Goal: Task Accomplishment & Management: Use online tool/utility

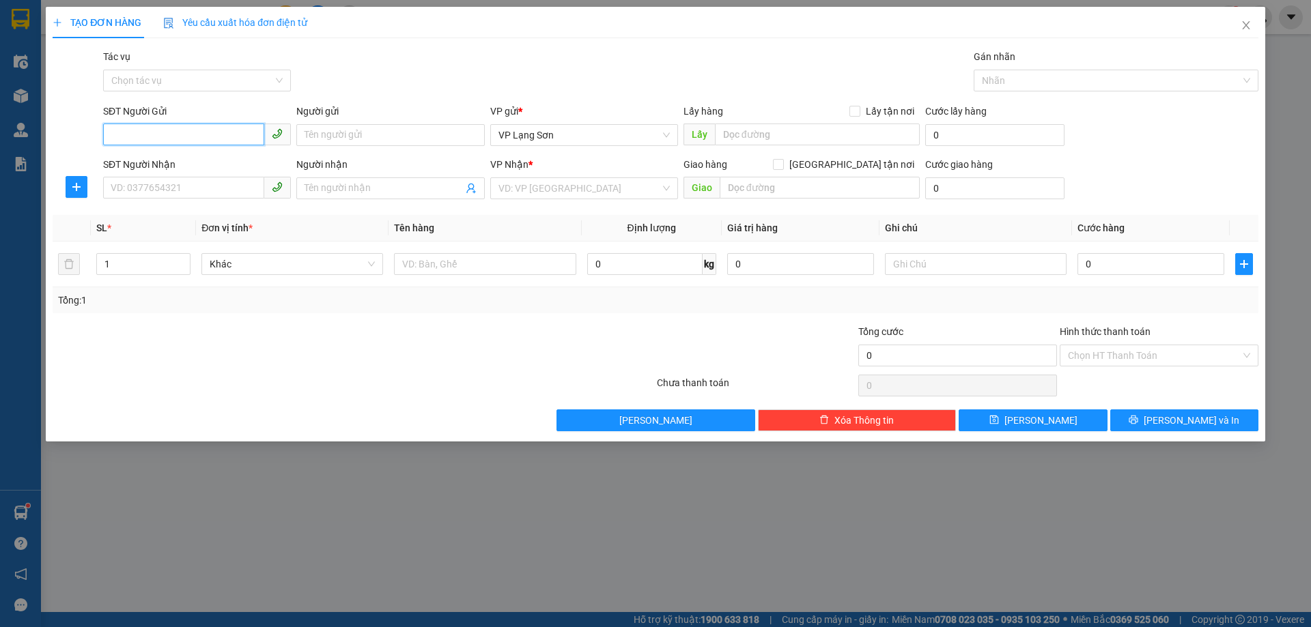
drag, startPoint x: 140, startPoint y: 137, endPoint x: 152, endPoint y: 9, distance: 128.2
click at [135, 126] on input "SĐT Người Gửi" at bounding box center [183, 135] width 161 height 22
paste input "0968739535"
click at [115, 141] on input "0968739535" at bounding box center [183, 135] width 161 height 22
type input "0968739535"
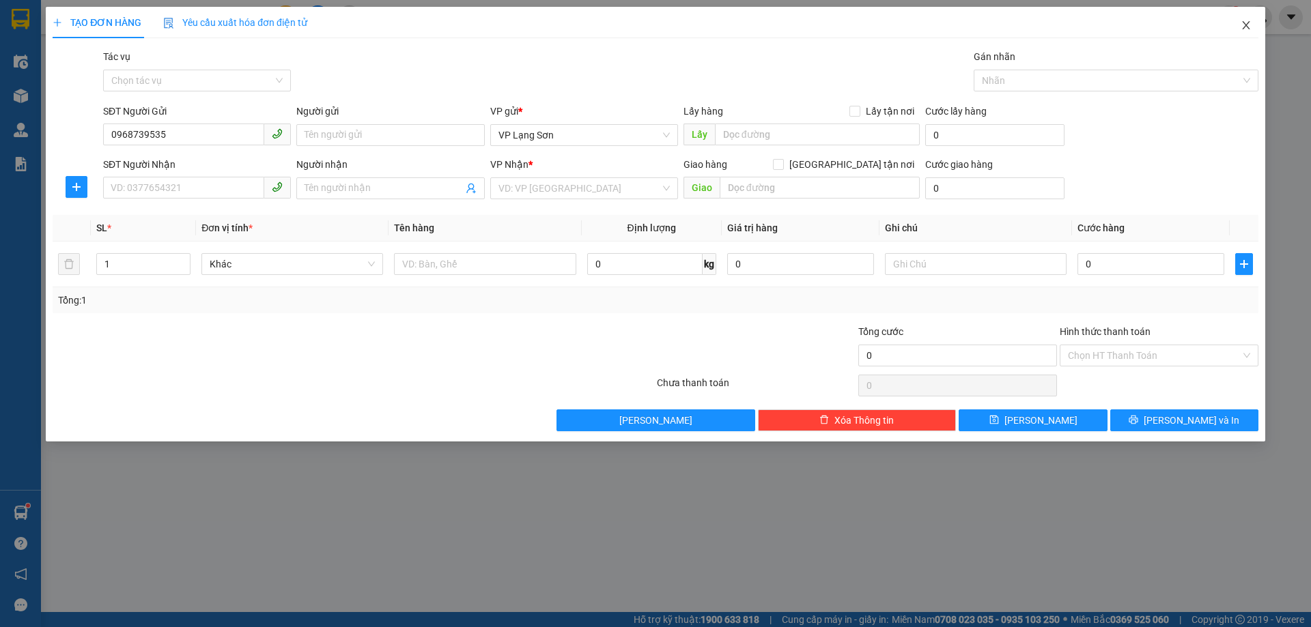
drag, startPoint x: 1242, startPoint y: 25, endPoint x: 1263, endPoint y: 24, distance: 21.2
click at [1242, 25] on icon "close" at bounding box center [1245, 25] width 11 height 11
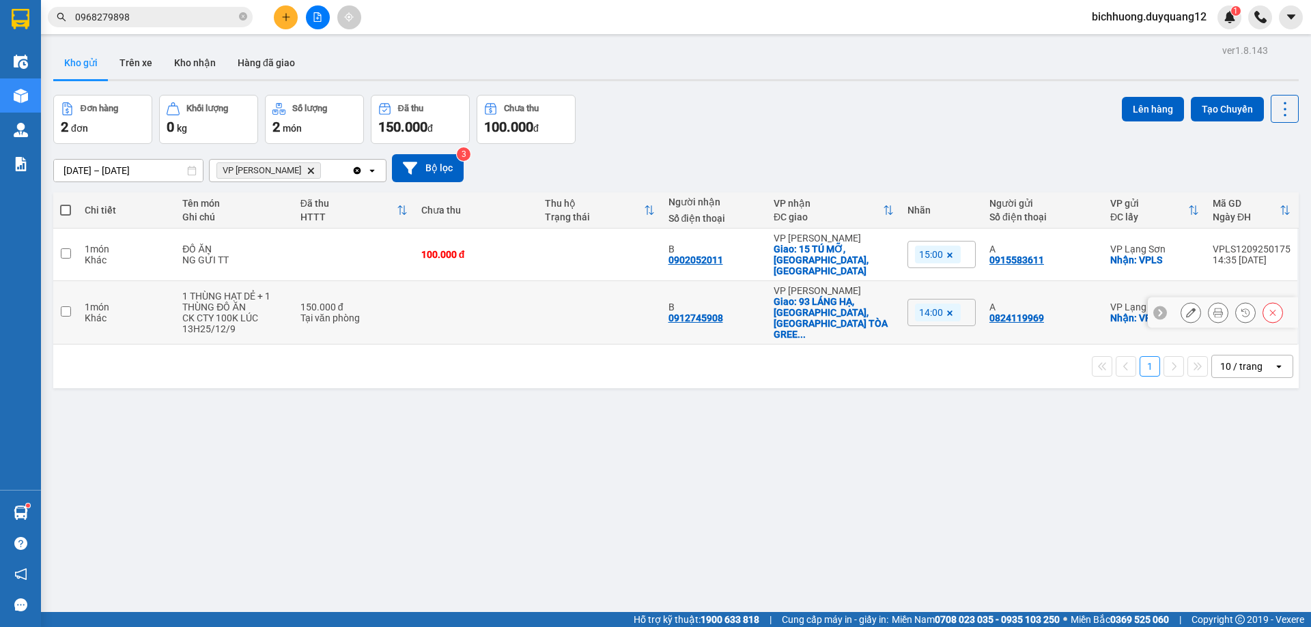
drag, startPoint x: 63, startPoint y: 293, endPoint x: 71, endPoint y: 293, distance: 7.5
click at [67, 307] on input "checkbox" at bounding box center [66, 312] width 10 height 10
checkbox input "true"
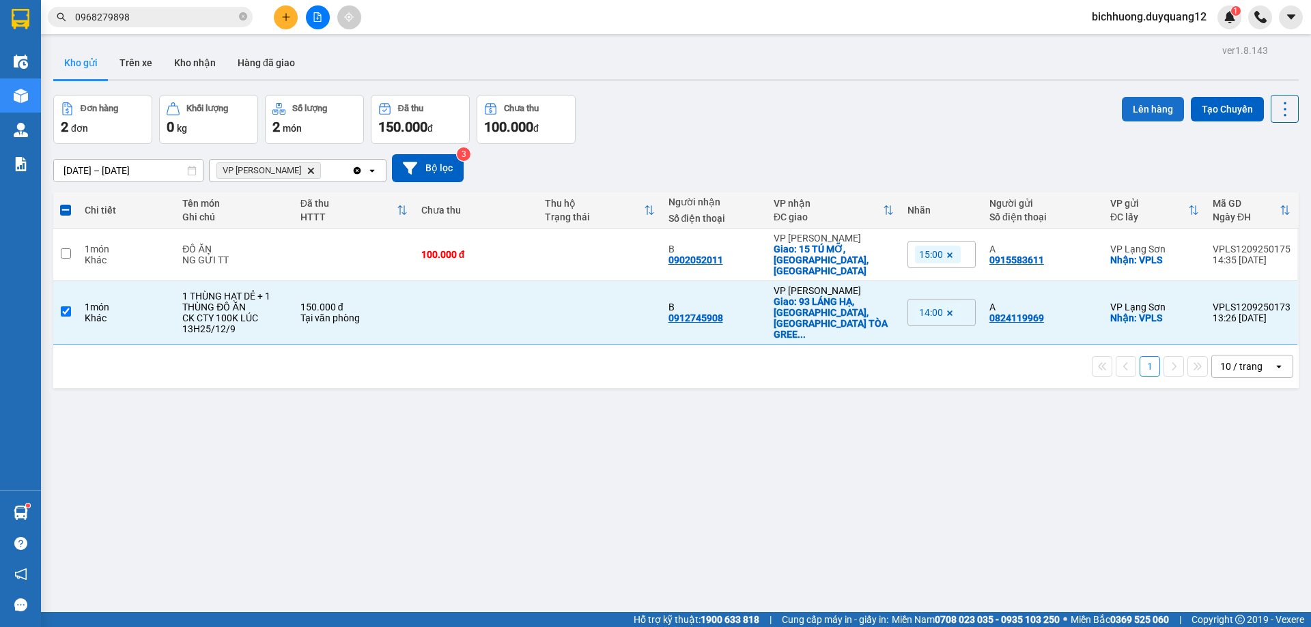
click at [1136, 105] on button "Lên hàng" at bounding box center [1153, 109] width 62 height 25
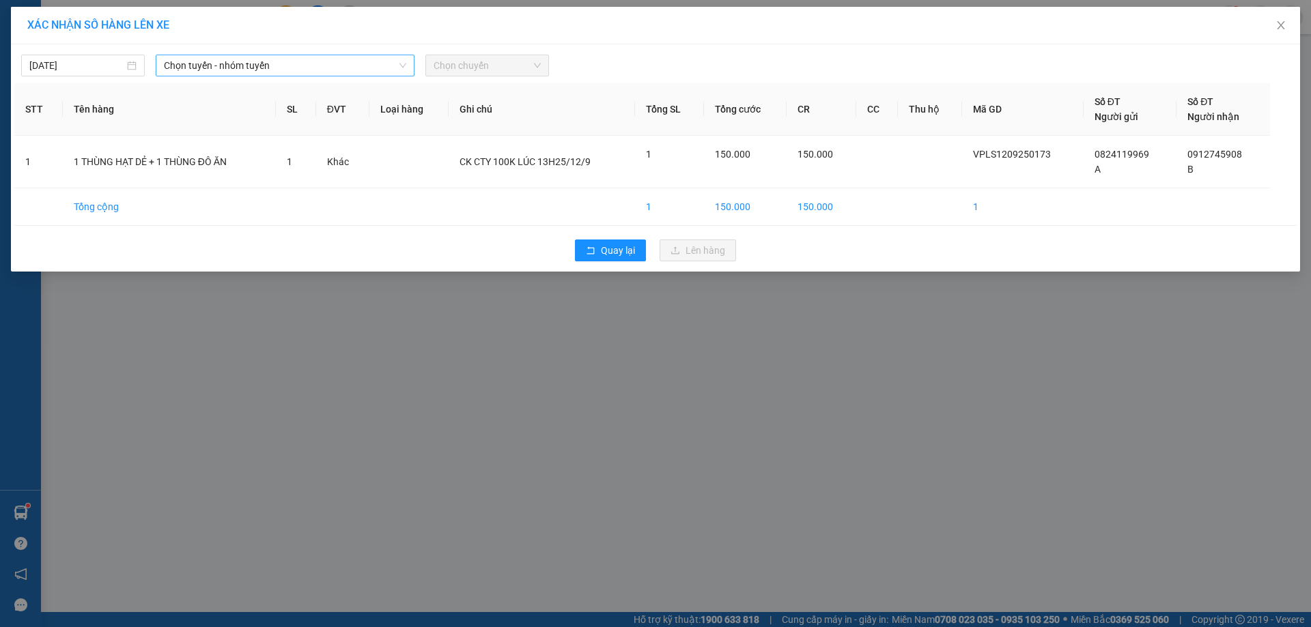
click at [403, 68] on icon "down" at bounding box center [402, 65] width 7 height 5
click at [391, 69] on span "Chọn tuyến - nhóm tuyến" at bounding box center [285, 65] width 242 height 20
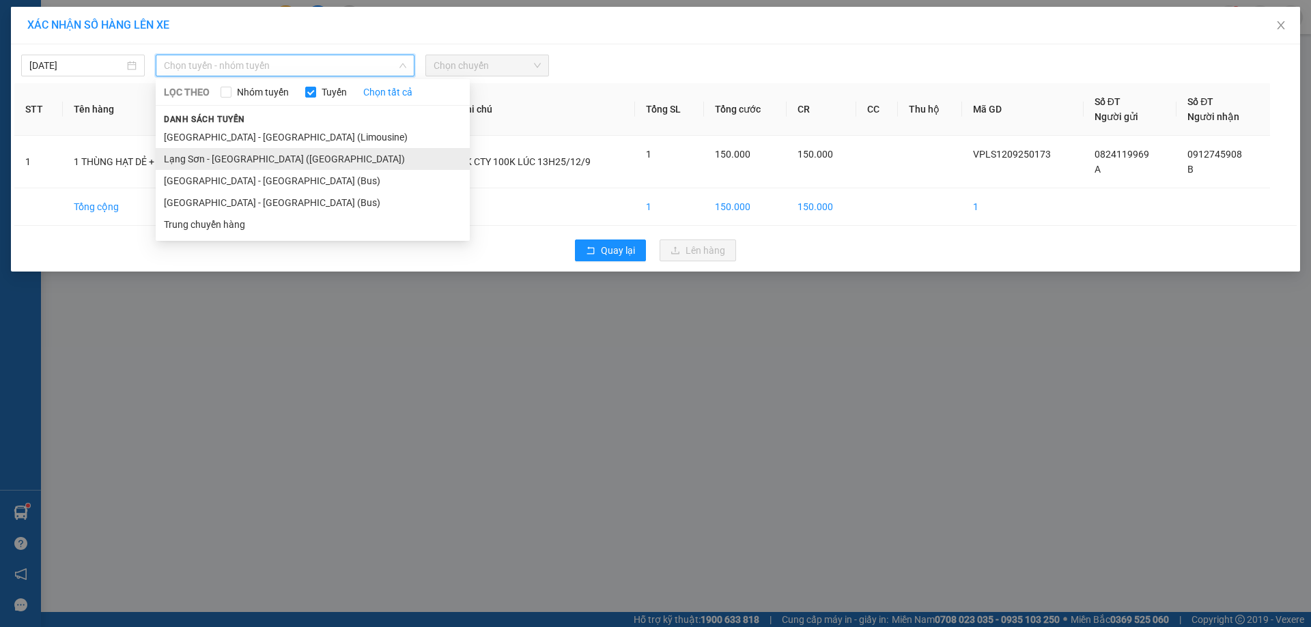
click at [223, 165] on li "Lạng Sơn - [GEOGRAPHIC_DATA] ([GEOGRAPHIC_DATA])" at bounding box center [313, 159] width 314 height 22
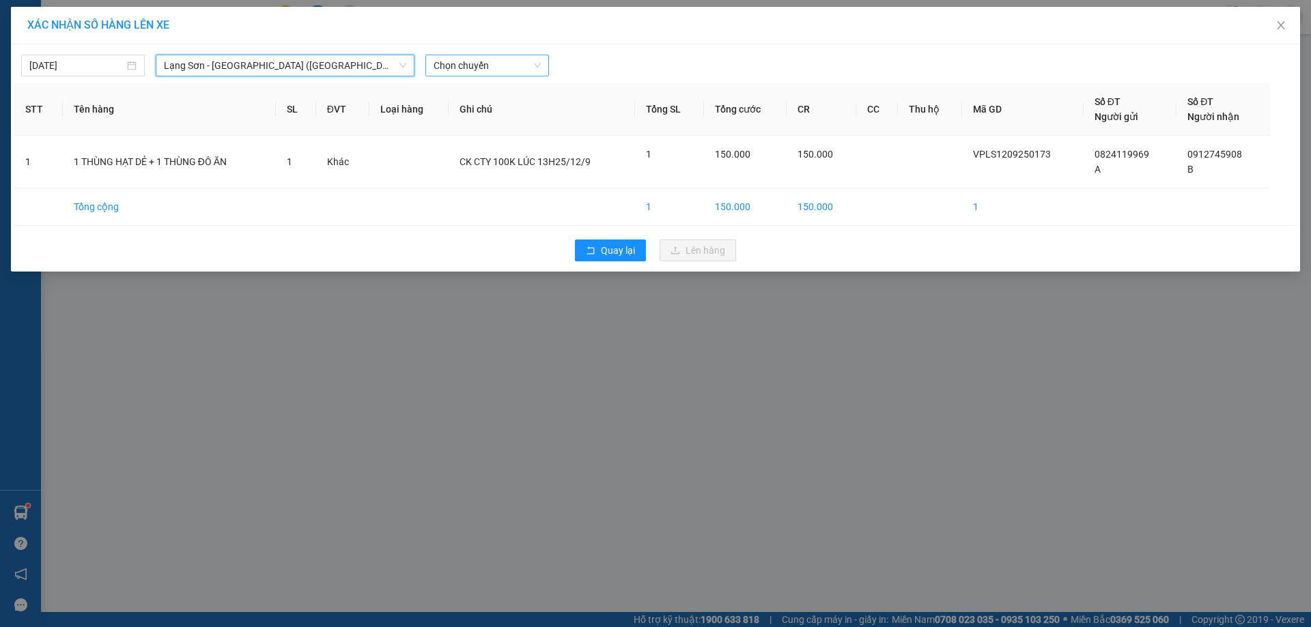
click at [537, 70] on span "Chọn chuyến" at bounding box center [486, 65] width 107 height 20
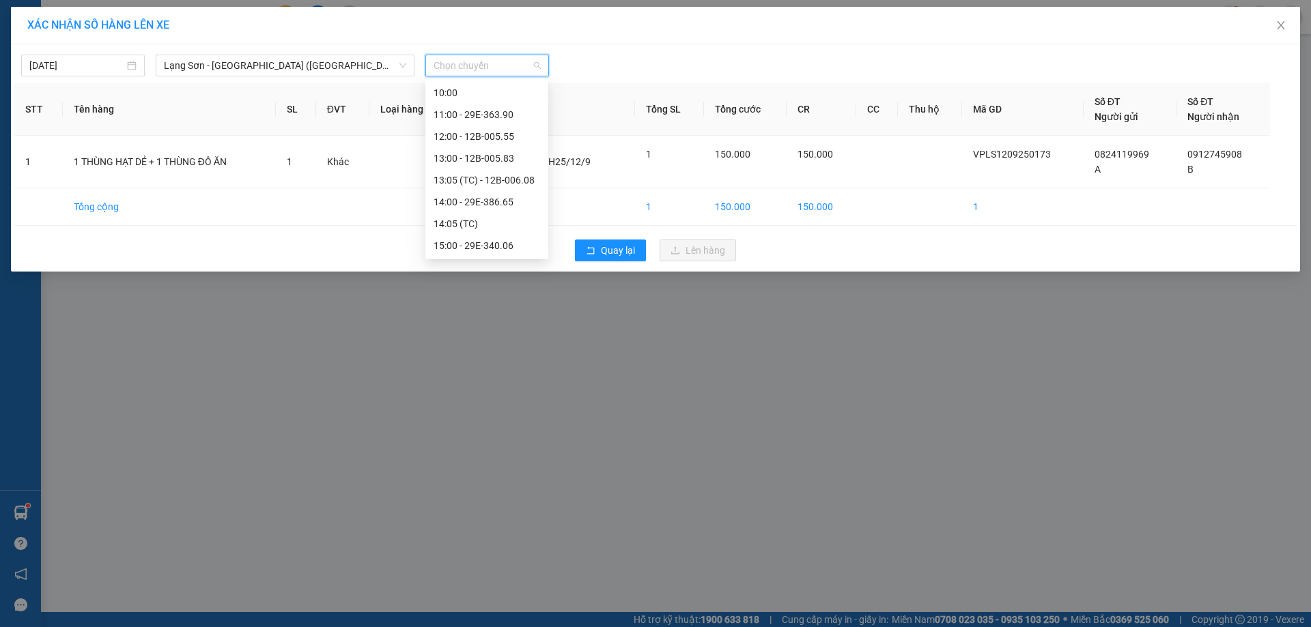
scroll to position [173, 0]
click at [474, 208] on div "14:00 - 29E-386.65" at bounding box center [486, 204] width 106 height 15
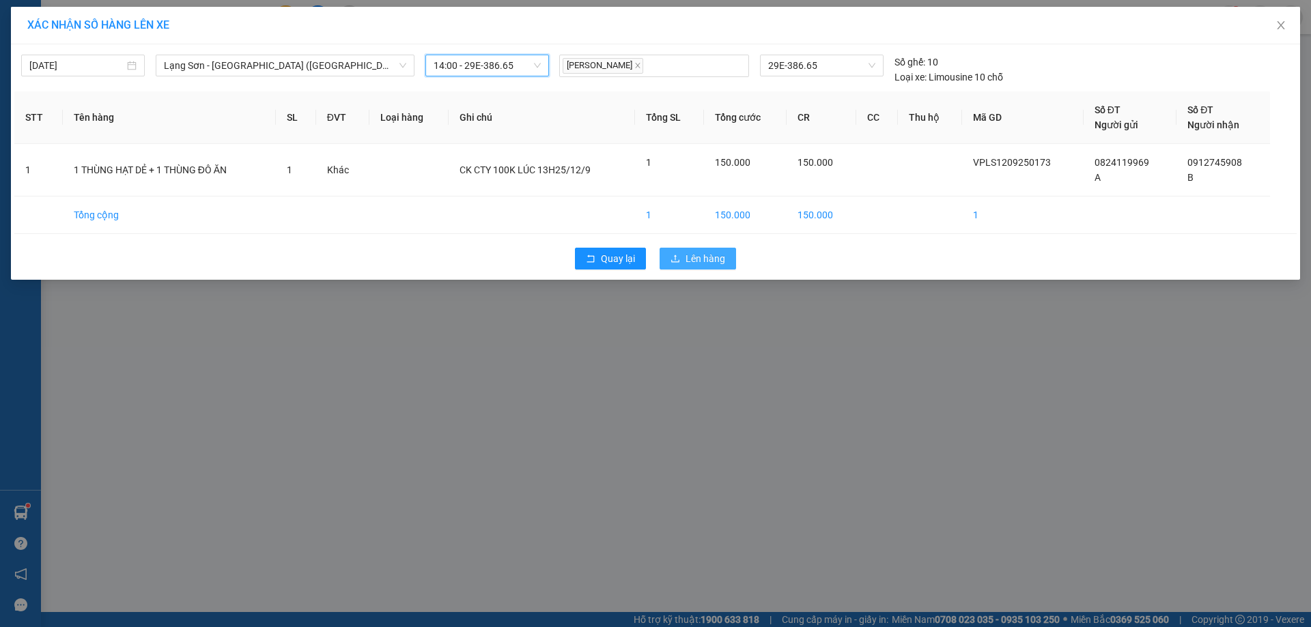
drag, startPoint x: 689, startPoint y: 257, endPoint x: 717, endPoint y: 238, distance: 34.3
click at [690, 257] on span "Lên hàng" at bounding box center [705, 258] width 40 height 15
